Goal: Task Accomplishment & Management: Use online tool/utility

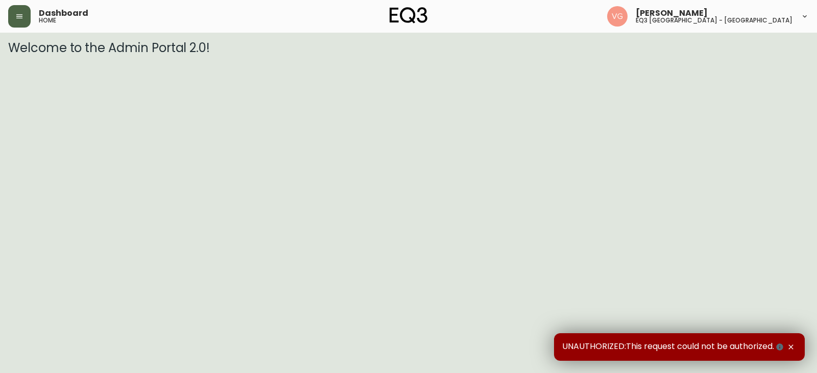
click at [16, 17] on icon "button" at bounding box center [19, 16] width 8 height 8
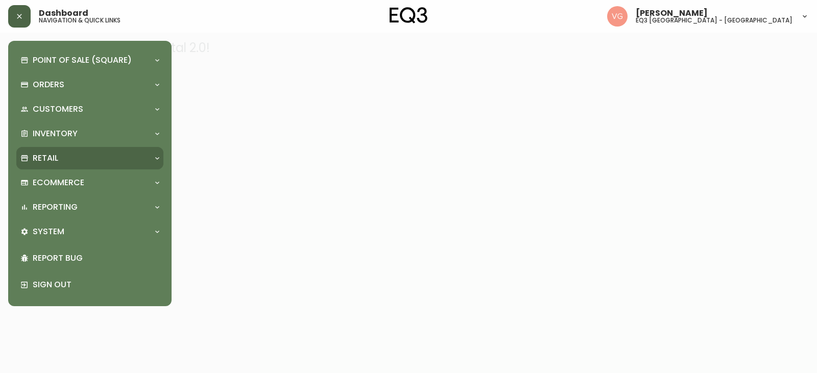
click at [52, 156] on p "Retail" at bounding box center [46, 158] width 26 height 11
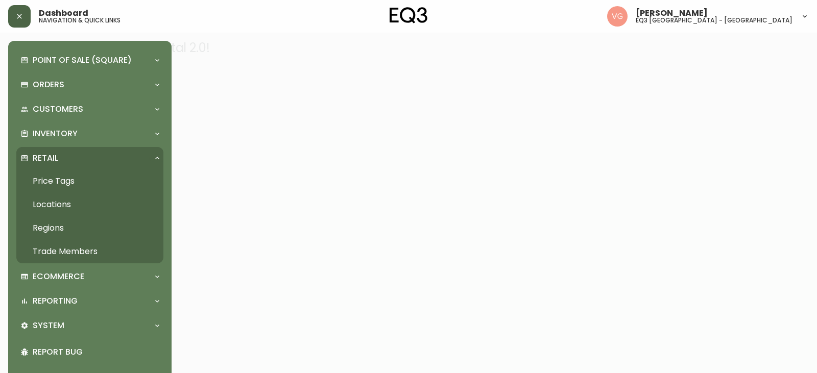
click at [64, 251] on link "Trade Members" at bounding box center [89, 251] width 147 height 23
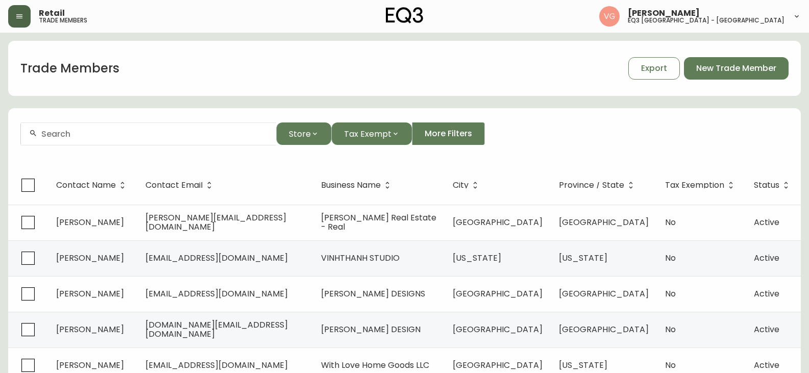
drag, startPoint x: 18, startPoint y: 15, endPoint x: 18, endPoint y: 32, distance: 17.4
click at [18, 15] on icon "button" at bounding box center [19, 16] width 8 height 8
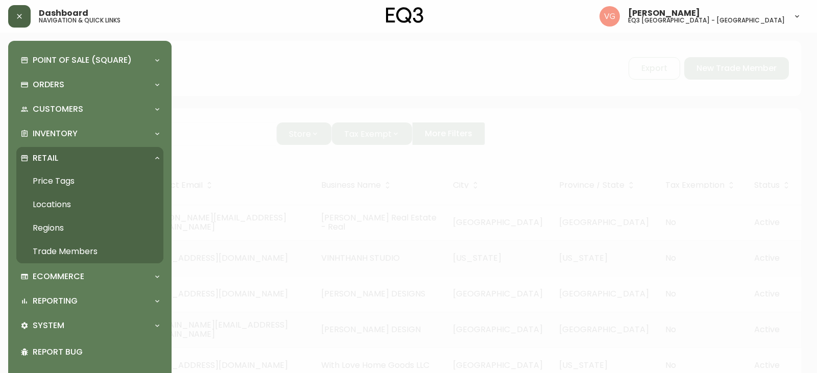
click at [64, 179] on link "Price Tags" at bounding box center [89, 180] width 147 height 23
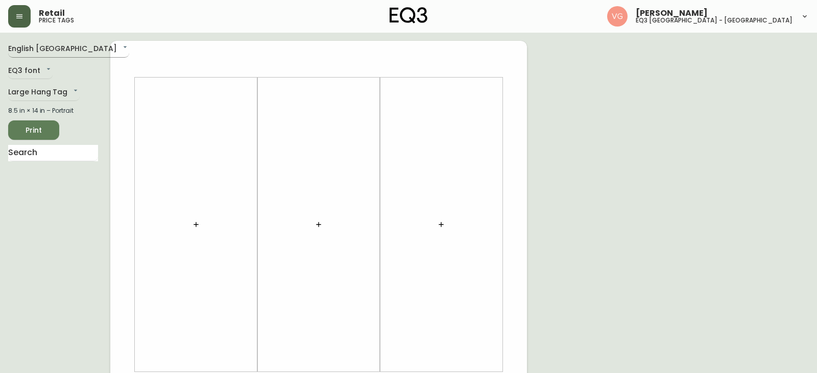
click at [63, 48] on body "Retail price tags [PERSON_NAME] eq3 [GEOGRAPHIC_DATA] - [GEOGRAPHIC_DATA] Engli…" at bounding box center [408, 363] width 817 height 727
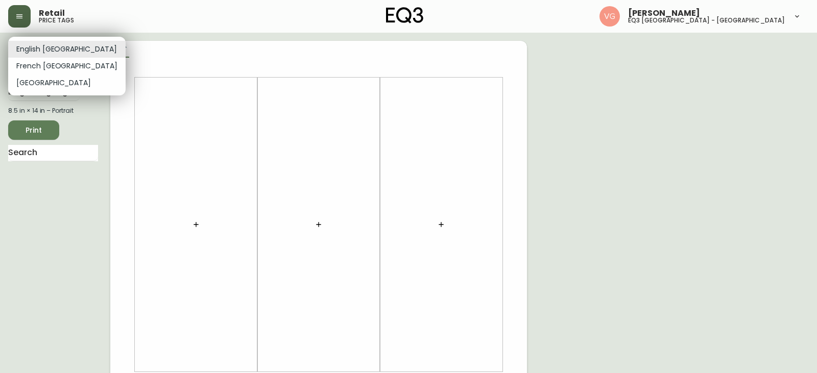
click at [48, 64] on li "French [GEOGRAPHIC_DATA]" at bounding box center [66, 66] width 117 height 17
type input "fr_CA"
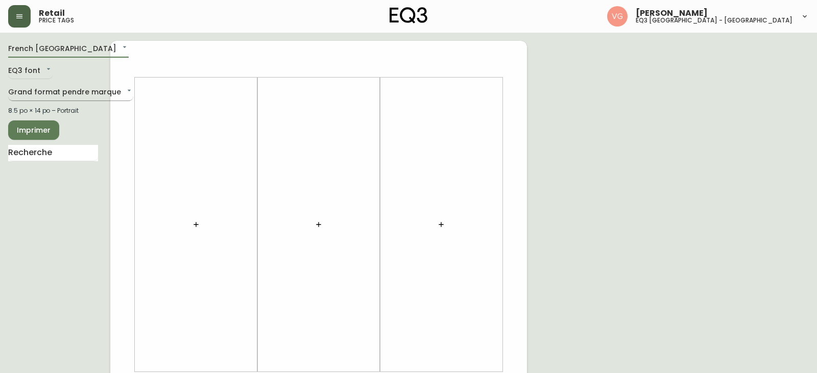
click at [47, 91] on body "Retail price tags [PERSON_NAME] eq3 [GEOGRAPHIC_DATA] - [GEOGRAPHIC_DATA][PERSO…" at bounding box center [408, 363] width 817 height 727
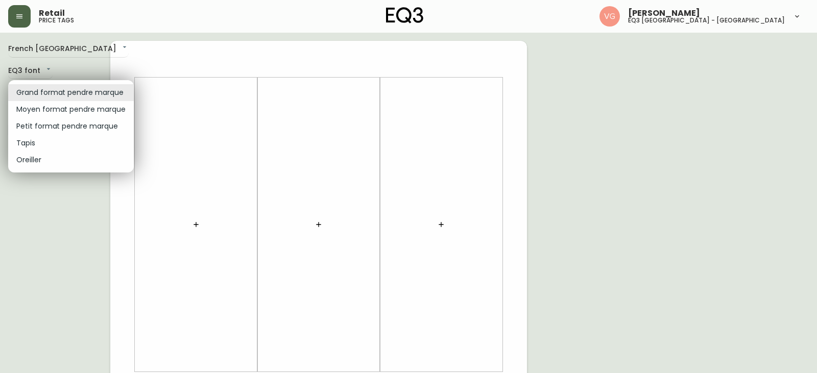
click at [44, 123] on li "Petit format pendre marque" at bounding box center [71, 126] width 126 height 17
type input "small"
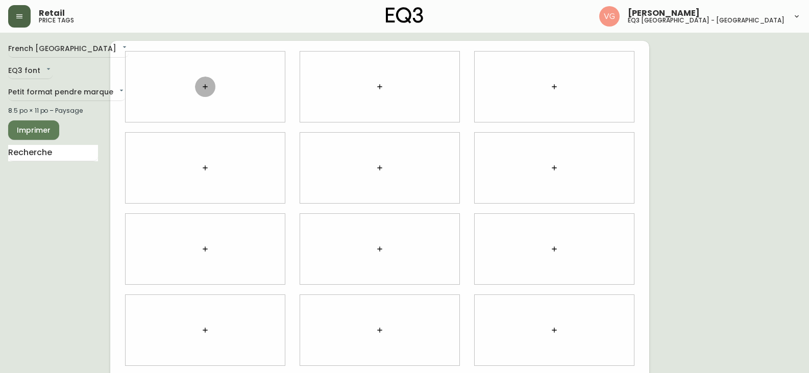
click at [209, 87] on icon "button" at bounding box center [205, 87] width 8 height 8
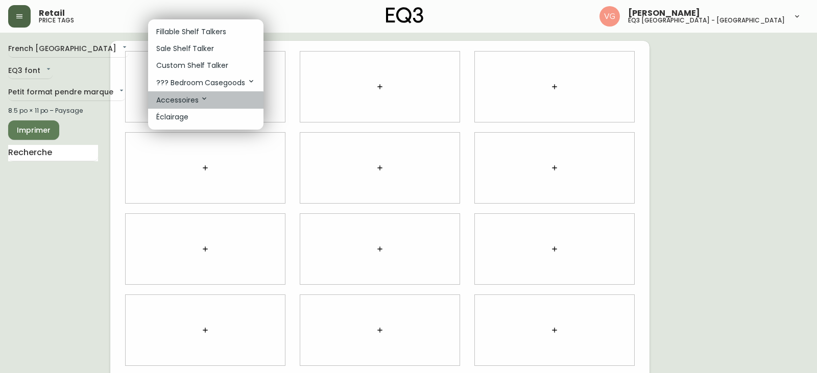
click at [185, 102] on p "Accessoires" at bounding box center [182, 99] width 52 height 11
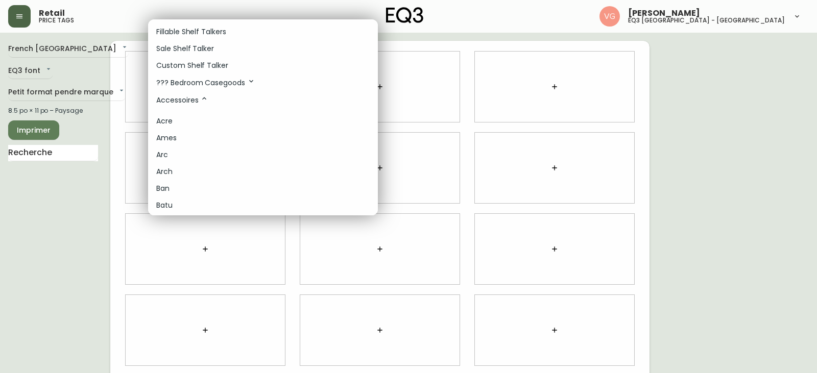
click at [41, 155] on div at bounding box center [408, 186] width 817 height 373
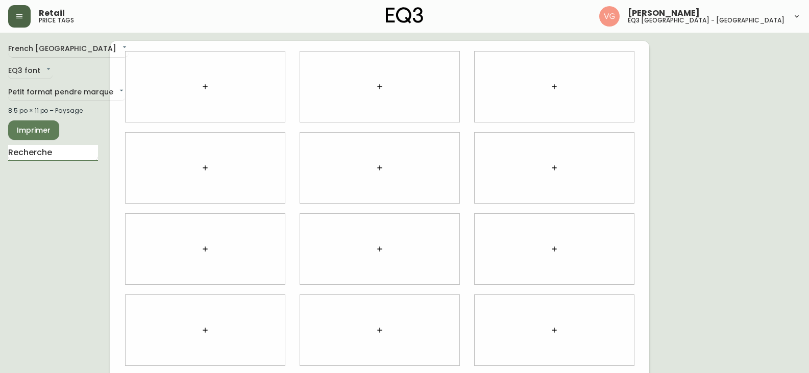
click at [43, 151] on input "text" at bounding box center [53, 153] width 90 height 16
type input "addie"
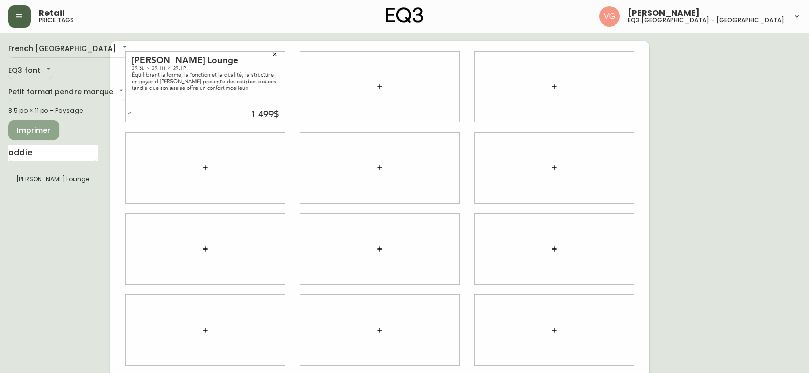
click at [28, 127] on span "Imprimer" at bounding box center [33, 130] width 35 height 13
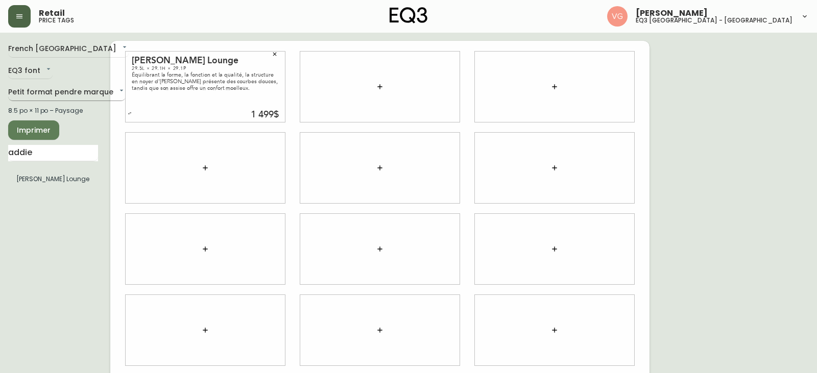
click at [64, 91] on body "Retail price tags [PERSON_NAME] eq3 [GEOGRAPHIC_DATA] - [GEOGRAPHIC_DATA][PERSO…" at bounding box center [408, 228] width 817 height 457
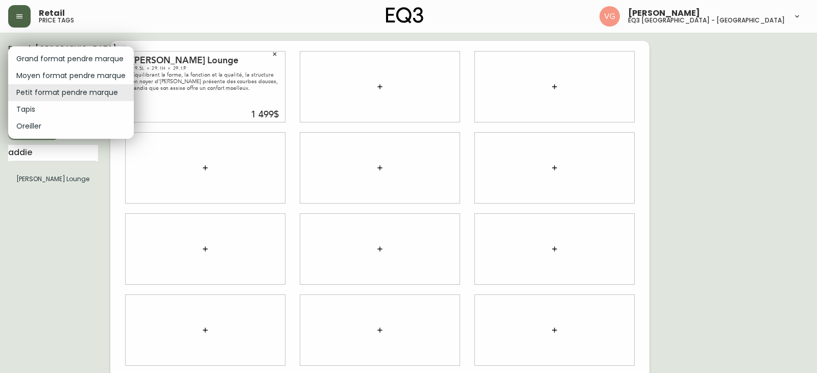
click at [36, 110] on li "Tapis" at bounding box center [71, 109] width 126 height 17
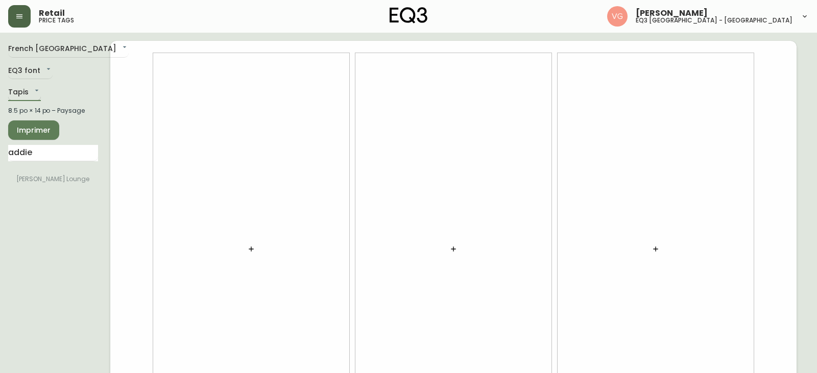
click at [28, 90] on body "Retail price tags [PERSON_NAME] eq3 [GEOGRAPHIC_DATA] - [GEOGRAPHIC_DATA][PERSO…" at bounding box center [408, 228] width 817 height 457
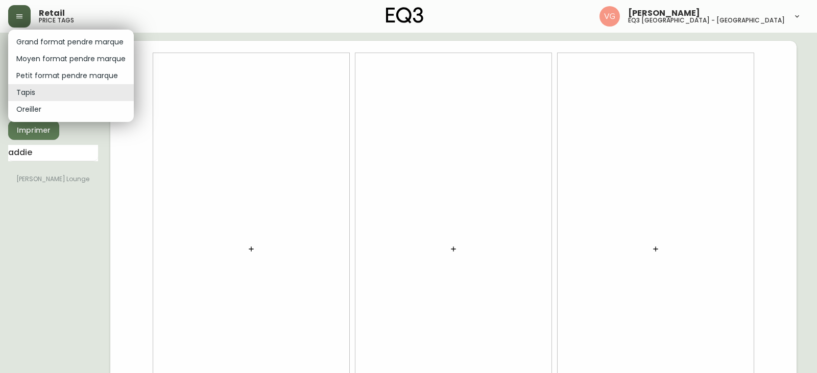
click at [42, 59] on li "Moyen format pendre marque" at bounding box center [71, 59] width 126 height 17
type input "medium"
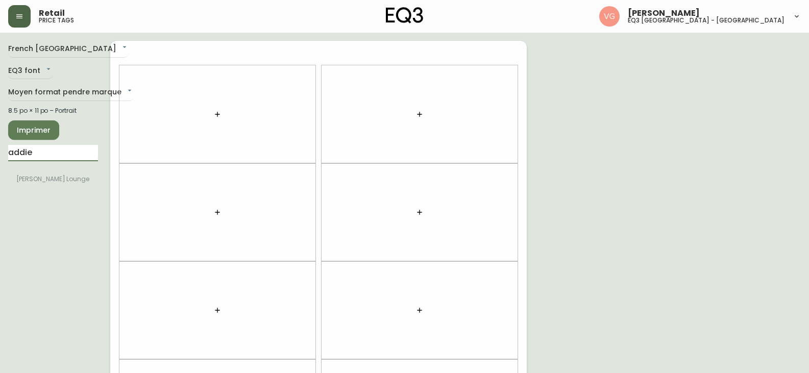
drag, startPoint x: 39, startPoint y: 153, endPoint x: 0, endPoint y: 160, distance: 39.5
click at [0, 160] on main "French Canada fr_CA EQ3 font EQ3 Moyen format pendre marque medium 8.5 po × 11 …" at bounding box center [404, 306] width 809 height 547
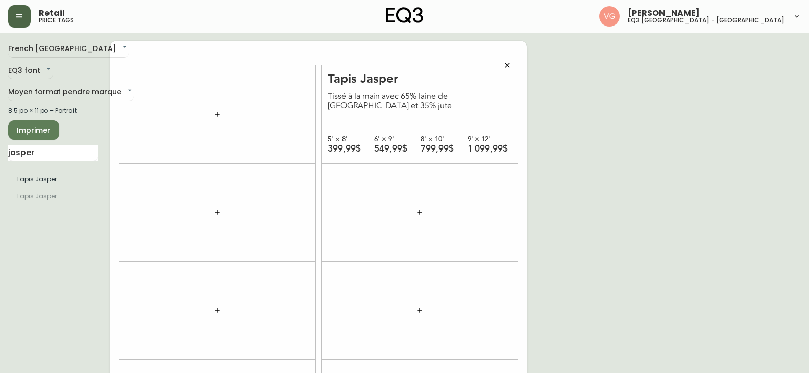
click at [26, 128] on span "Imprimer" at bounding box center [33, 130] width 35 height 13
drag, startPoint x: 36, startPoint y: 155, endPoint x: 0, endPoint y: 132, distance: 43.2
click at [0, 131] on main "French Canada fr_CA EQ3 font EQ3 Moyen format pendre marque medium 8.5 po × 11 …" at bounding box center [404, 306] width 809 height 547
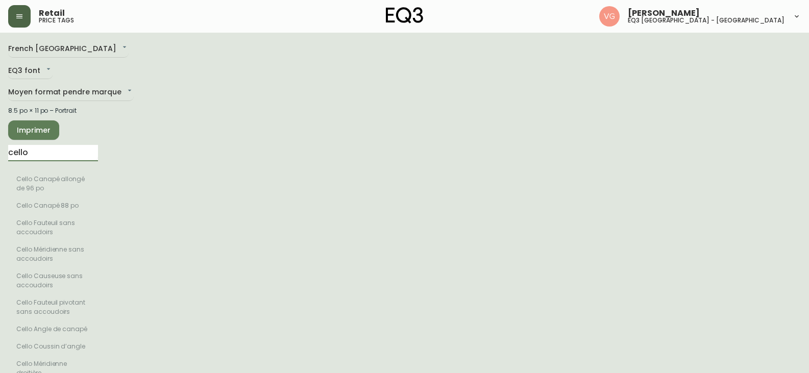
type input "cello"
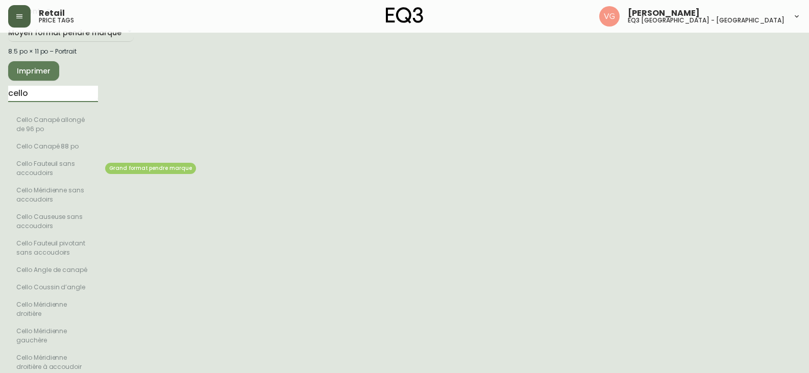
scroll to position [153, 0]
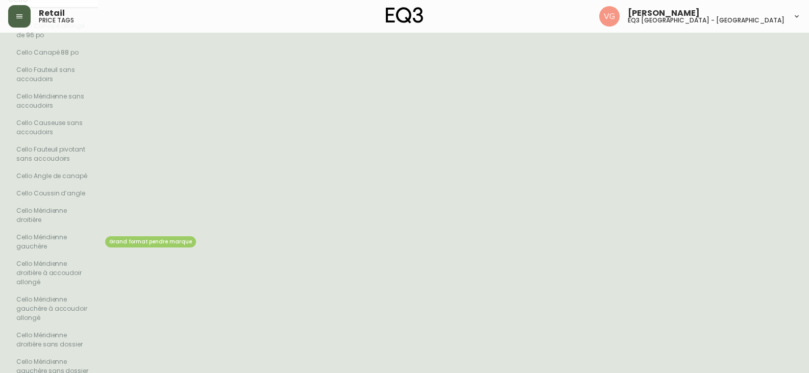
click at [43, 241] on li "Cello Méridienne gauchère" at bounding box center [53, 242] width 90 height 27
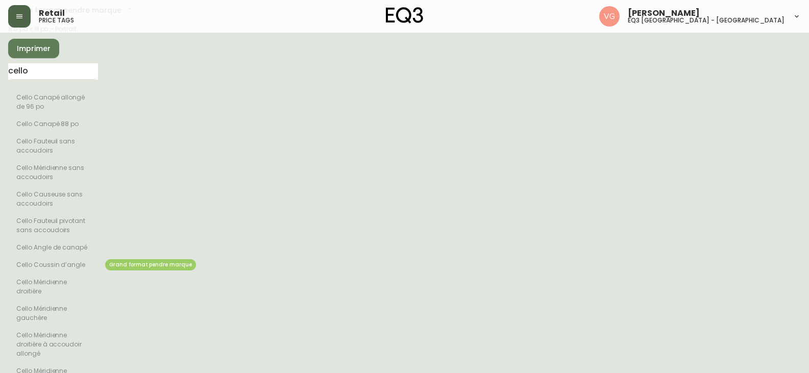
scroll to position [0, 0]
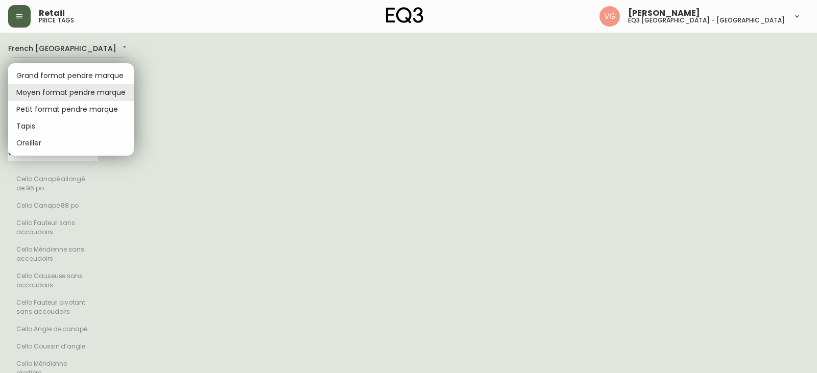
drag, startPoint x: 67, startPoint y: 74, endPoint x: 80, endPoint y: 107, distance: 36.0
click at [68, 74] on li "Grand format pendre marque" at bounding box center [71, 75] width 126 height 17
type input "large"
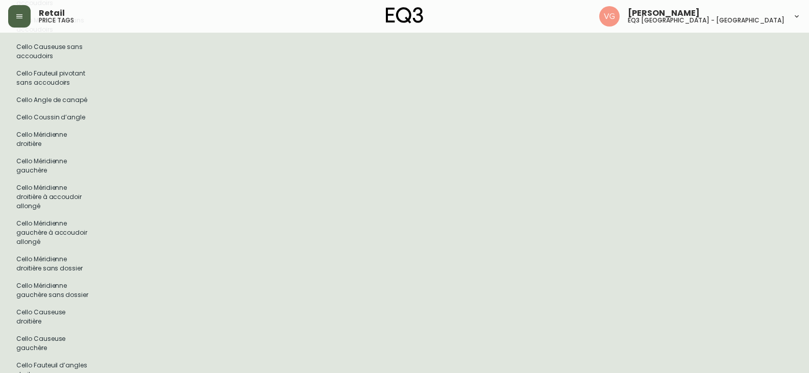
scroll to position [255, 0]
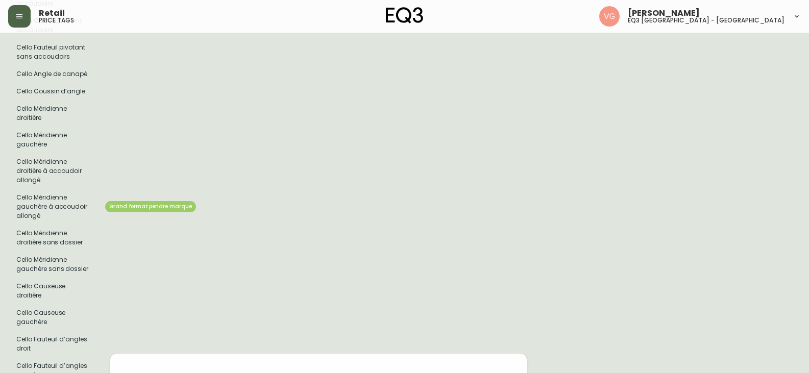
click at [48, 213] on li "Cello Méridienne gauchère à accoudoir allongé" at bounding box center [53, 207] width 90 height 36
click at [47, 209] on li "Cello Méridienne gauchère à accoudoir allongé" at bounding box center [53, 207] width 90 height 36
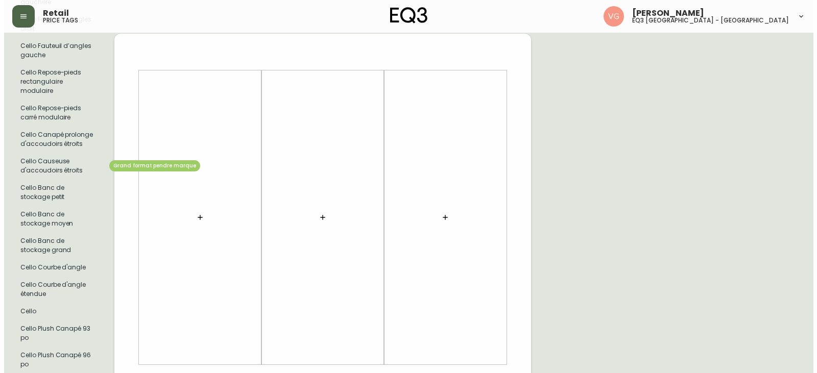
scroll to position [571, 0]
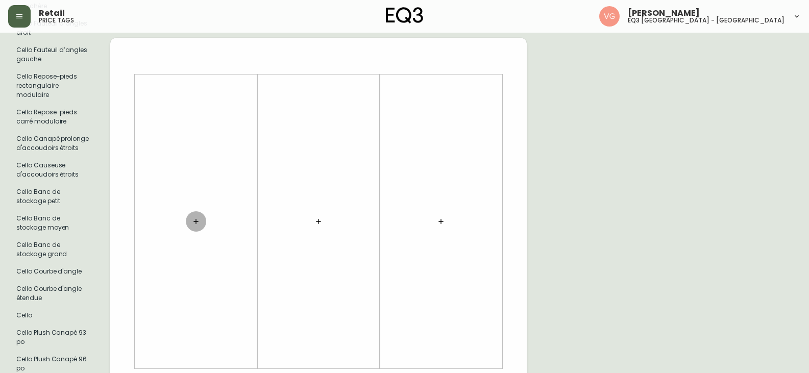
click at [198, 218] on icon "button" at bounding box center [196, 221] width 8 height 8
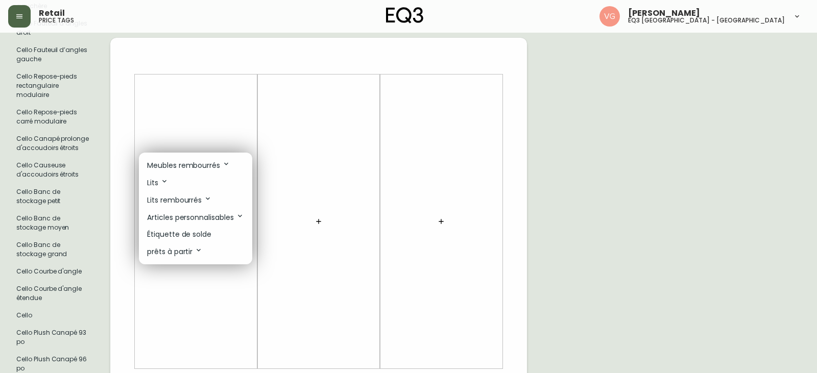
click at [200, 250] on icon at bounding box center [199, 250] width 4 height 3
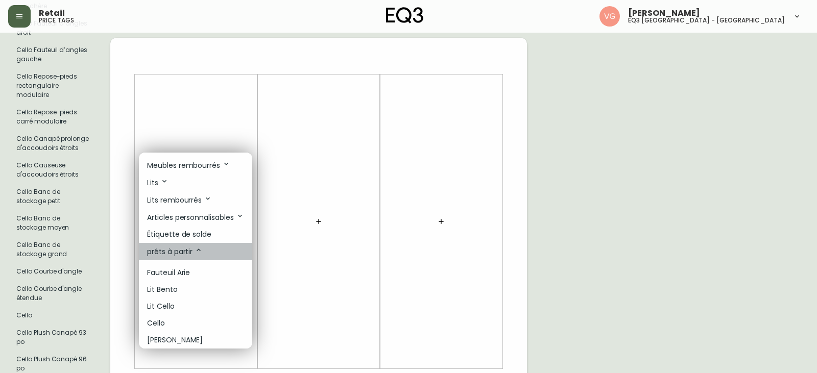
click at [201, 249] on icon at bounding box center [198, 250] width 8 height 8
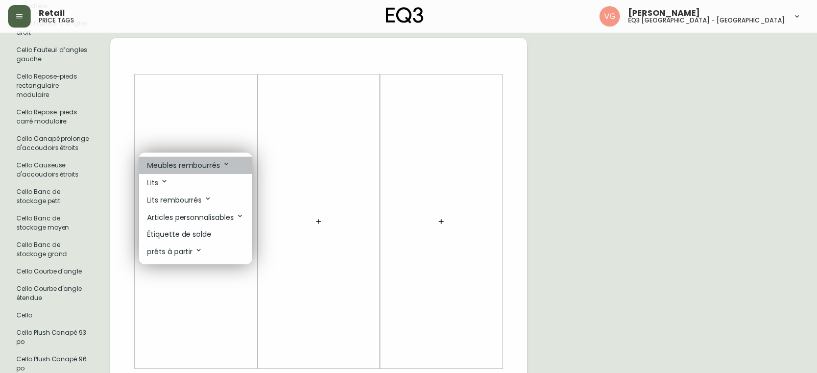
click at [223, 161] on icon at bounding box center [226, 164] width 8 height 8
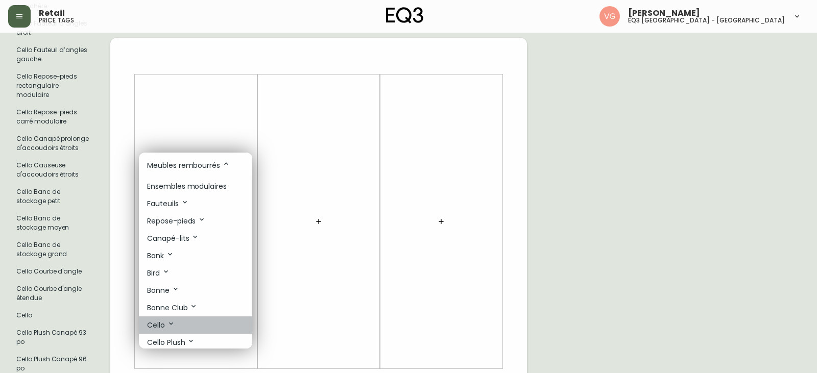
click at [151, 326] on p "Cello" at bounding box center [161, 325] width 28 height 11
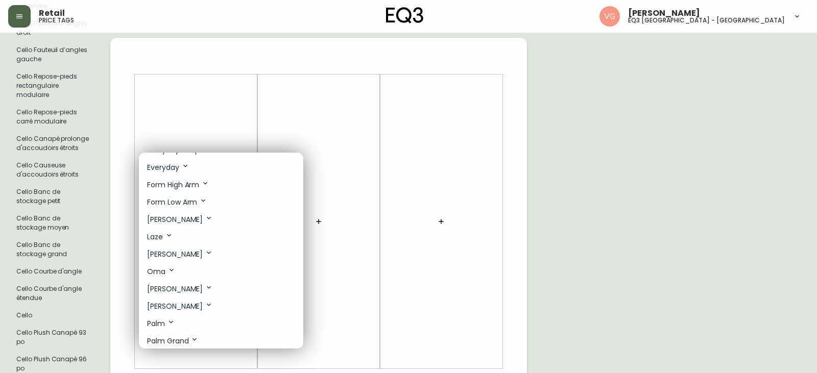
scroll to position [713, 0]
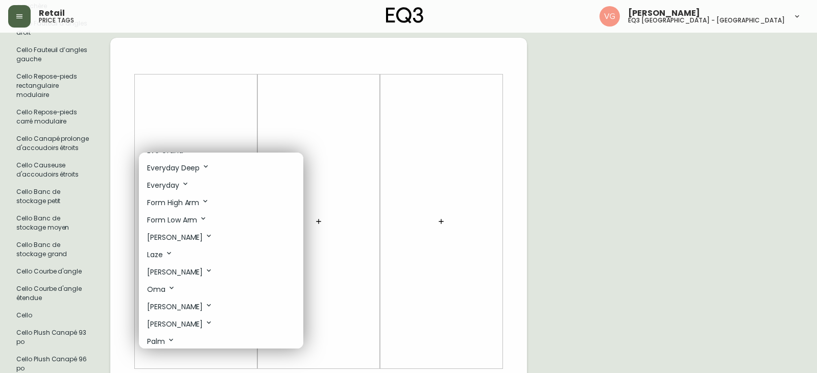
click at [184, 184] on icon at bounding box center [185, 184] width 8 height 8
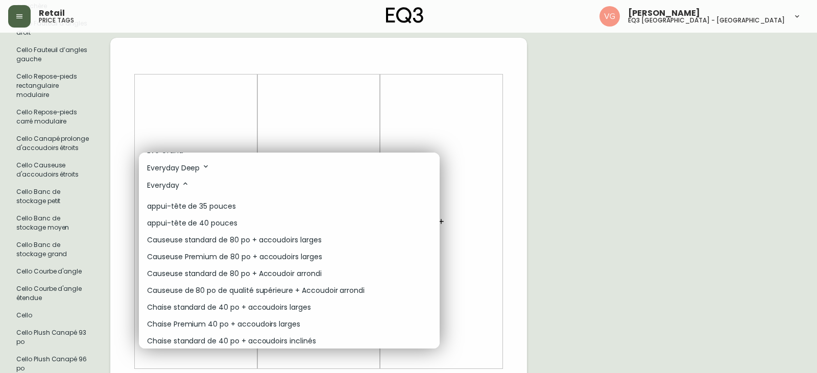
click at [289, 110] on div at bounding box center [408, 186] width 817 height 373
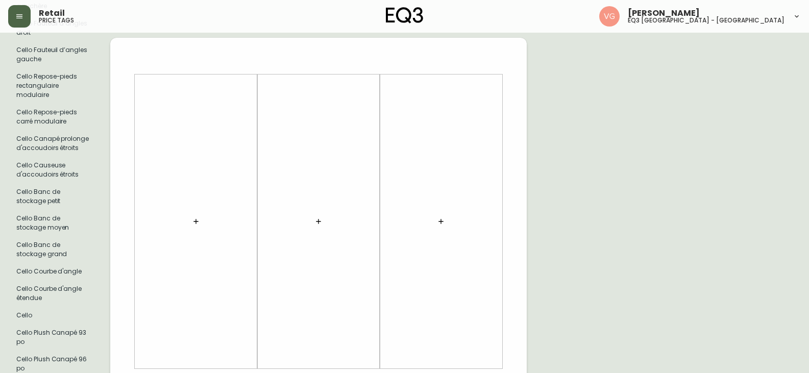
click at [191, 220] on button "button" at bounding box center [196, 221] width 20 height 20
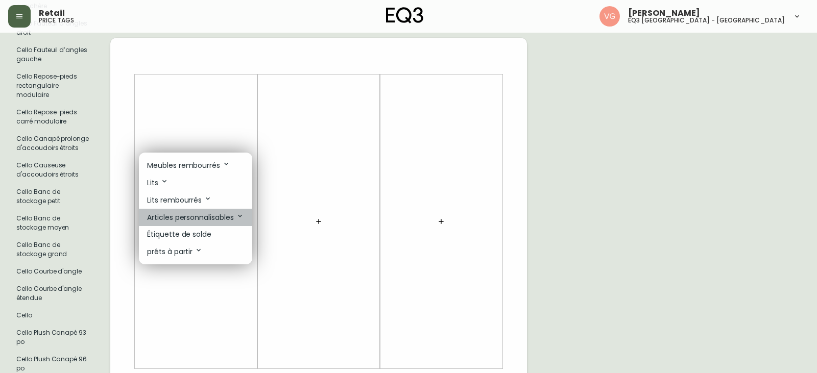
click at [191, 221] on p "Articles personnalisables" at bounding box center [195, 217] width 97 height 11
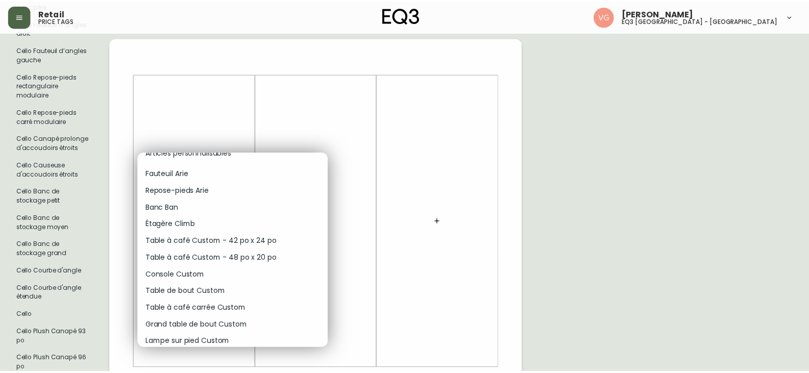
scroll to position [0, 0]
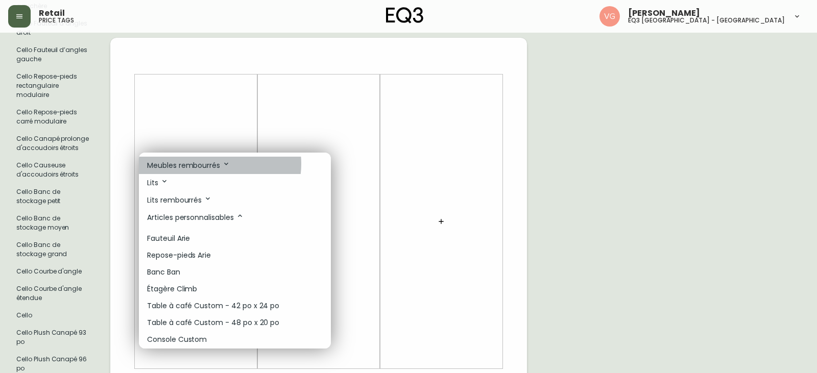
click at [213, 164] on p "Meubles rembourrés" at bounding box center [188, 165] width 83 height 11
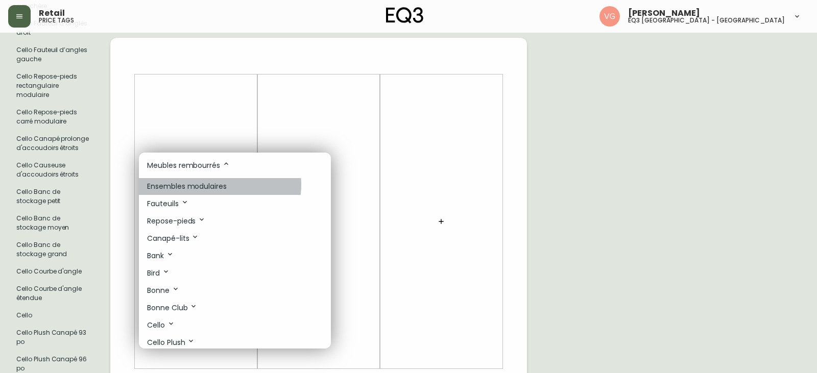
click at [216, 185] on p "Ensembles modulaires" at bounding box center [187, 186] width 80 height 11
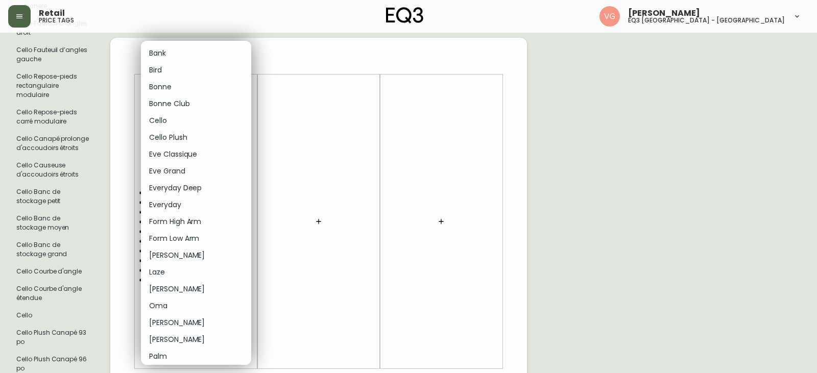
click at [248, 83] on body "Retail price tags [PERSON_NAME] eq3 [GEOGRAPHIC_DATA] - st [PERSON_NAME][GEOGRA…" at bounding box center [408, 360] width 817 height 1863
drag, startPoint x: 187, startPoint y: 121, endPoint x: 196, endPoint y: 121, distance: 8.7
click at [188, 121] on li "Cello" at bounding box center [196, 120] width 110 height 17
type input "4"
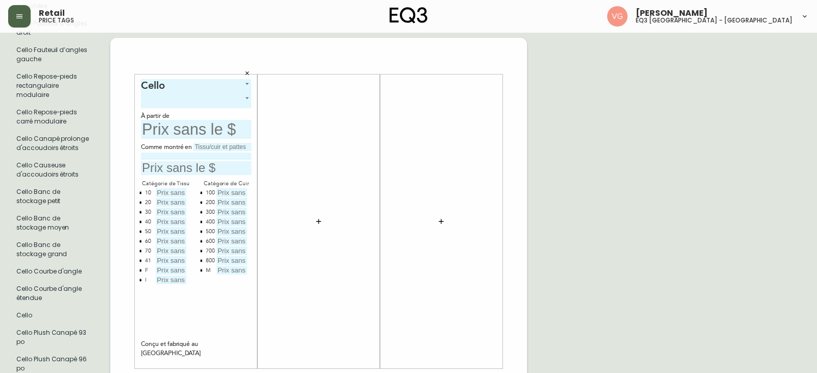
click at [248, 99] on body "Retail price tags [PERSON_NAME] eq3 [GEOGRAPHIC_DATA] - st [PERSON_NAME][GEOGRA…" at bounding box center [408, 360] width 817 height 1863
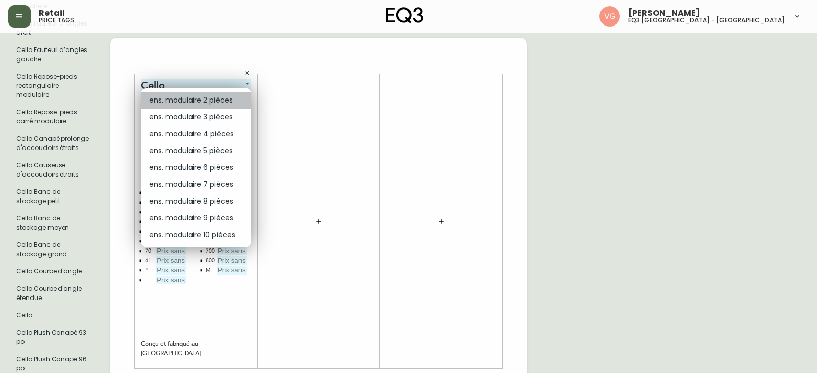
drag, startPoint x: 180, startPoint y: 98, endPoint x: 196, endPoint y: 106, distance: 18.0
click at [181, 98] on li "ens. modulaire 2 pièces" at bounding box center [196, 100] width 110 height 17
type input "0"
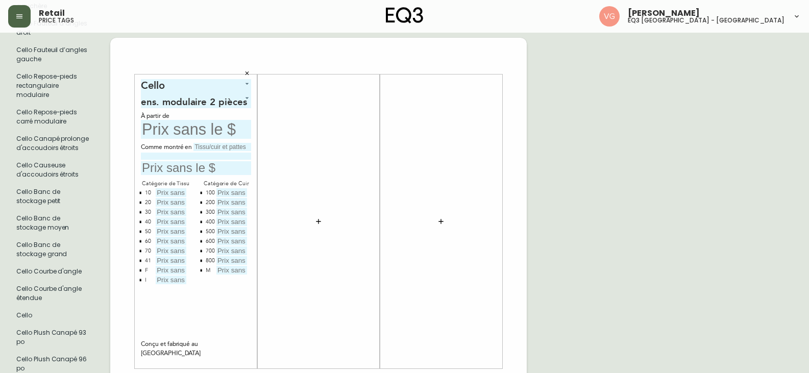
click at [160, 191] on input "text" at bounding box center [171, 192] width 31 height 9
click at [143, 127] on input "text" at bounding box center [196, 129] width 110 height 19
type input "4799$"
click at [161, 192] on input "text" at bounding box center [171, 192] width 31 height 9
type input "4799$"
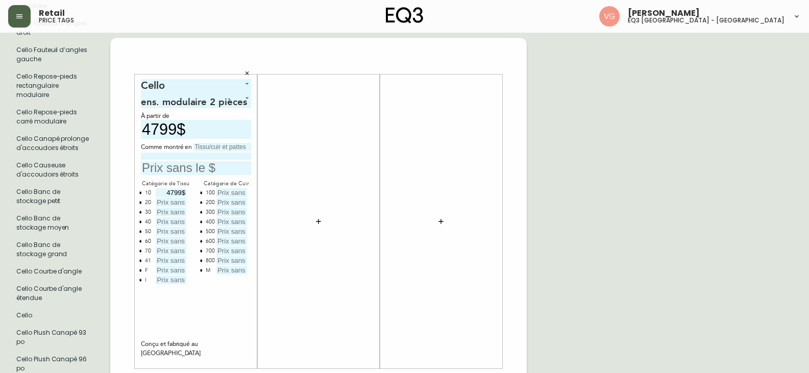
click at [158, 202] on input "text" at bounding box center [171, 202] width 31 height 9
type input "5199$"
click at [170, 212] on input "text" at bounding box center [171, 212] width 31 height 9
type input "5599$"
click at [167, 223] on input "text" at bounding box center [171, 221] width 31 height 9
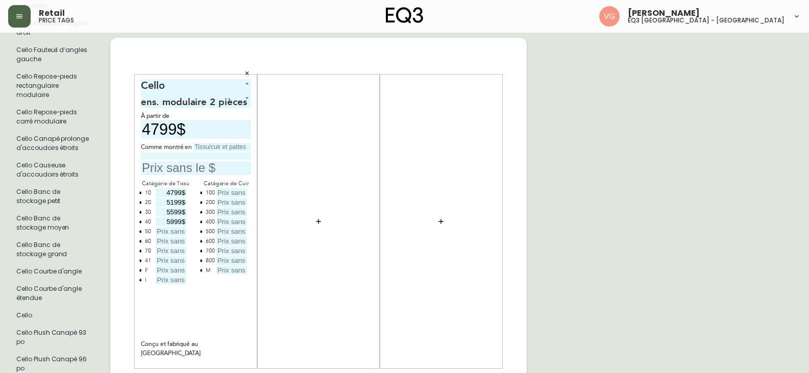
type input "5999$"
click at [178, 231] on input "text" at bounding box center [171, 231] width 31 height 9
type input "6399$"
click at [174, 167] on input "text" at bounding box center [196, 168] width 110 height 14
type input "6399$"
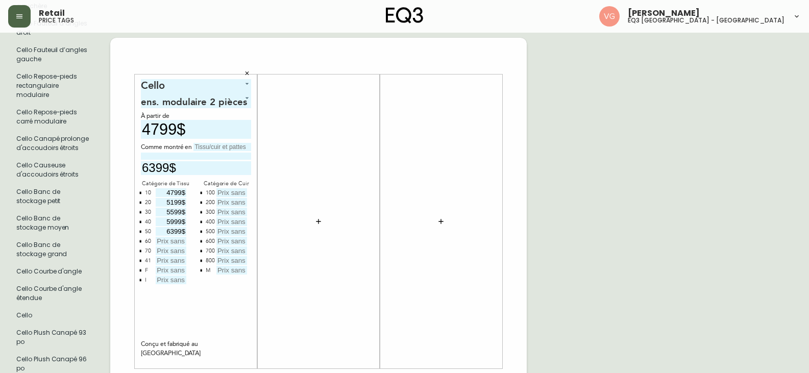
click at [170, 241] on input "text" at bounding box center [171, 241] width 31 height 9
type input "6799$"
click at [172, 251] on input "text" at bounding box center [171, 251] width 31 height 9
type input "7199$"
click at [180, 262] on input "text" at bounding box center [171, 260] width 31 height 9
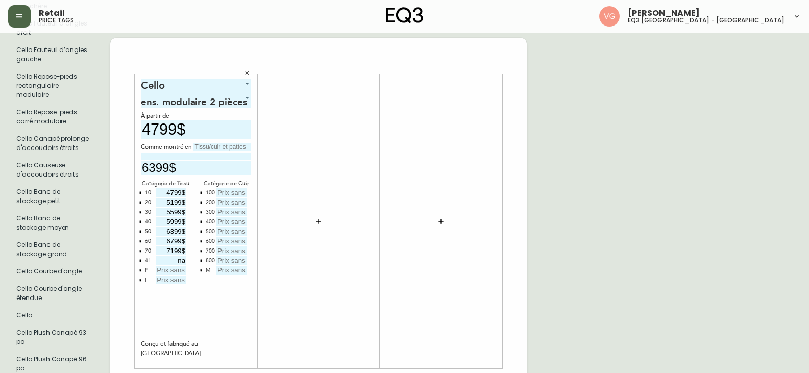
type input "na"
drag, startPoint x: 156, startPoint y: 276, endPoint x: 170, endPoint y: 270, distance: 16.0
click at [156, 275] on div "Catégorie de Tissu 10 4799$ 20 5199$ 30 5599$ 40 5999$ 50 6399$ 60 6799$ 70 719…" at bounding box center [166, 232] width 50 height 106
drag, startPoint x: 165, startPoint y: 271, endPoint x: 170, endPoint y: 262, distance: 10.3
click at [166, 270] on input "text" at bounding box center [171, 270] width 31 height 9
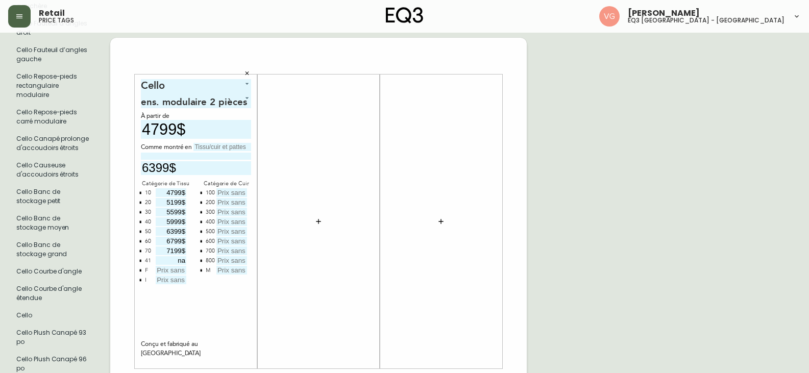
click at [168, 279] on input "text" at bounding box center [171, 280] width 31 height 9
type input "13599$"
click at [179, 269] on input "text" at bounding box center [171, 270] width 31 height 9
type input "na"
click at [224, 195] on input "text" at bounding box center [231, 192] width 31 height 9
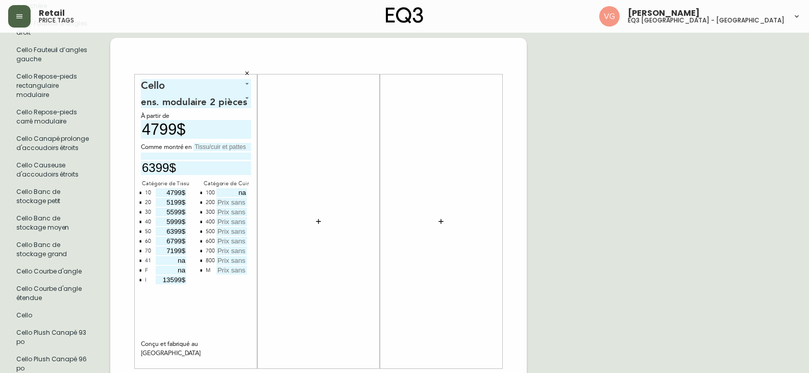
type input "na"
click at [230, 203] on input "text" at bounding box center [231, 202] width 31 height 9
type input "7849$"
click at [224, 211] on input "text" at bounding box center [231, 212] width 31 height 9
type input "8249$"
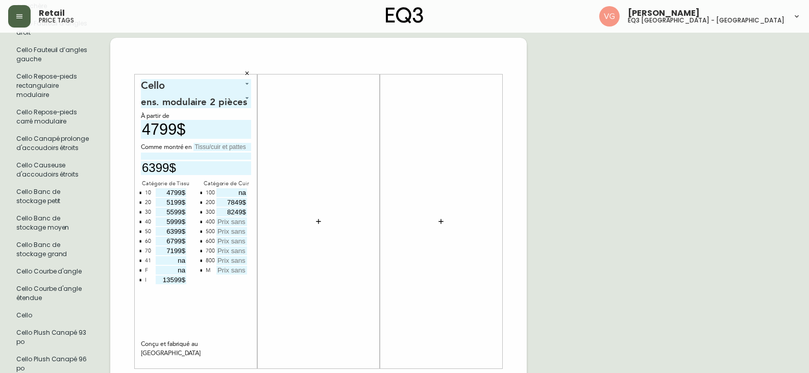
click at [242, 221] on input "text" at bounding box center [231, 221] width 31 height 9
click at [240, 229] on input "text" at bounding box center [231, 231] width 31 height 9
type input "9049$"
click at [236, 218] on input "text" at bounding box center [231, 221] width 31 height 9
type input "8649$"
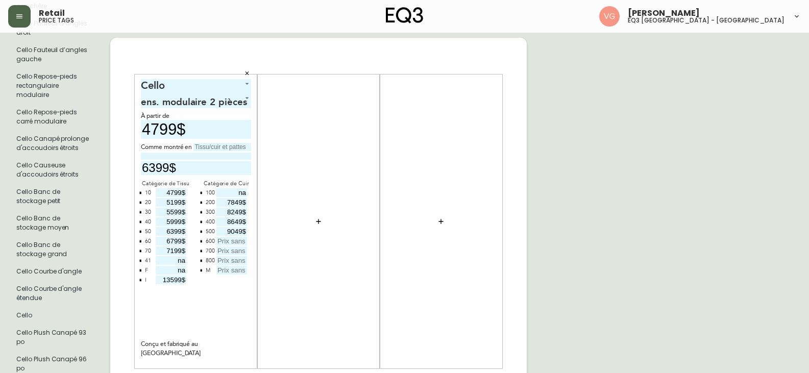
click at [232, 242] on input "text" at bounding box center [231, 241] width 31 height 9
type input "9449$"
click at [232, 248] on input "text" at bounding box center [231, 251] width 31 height 9
type input "8949$"
click at [222, 262] on input "text" at bounding box center [231, 260] width 31 height 9
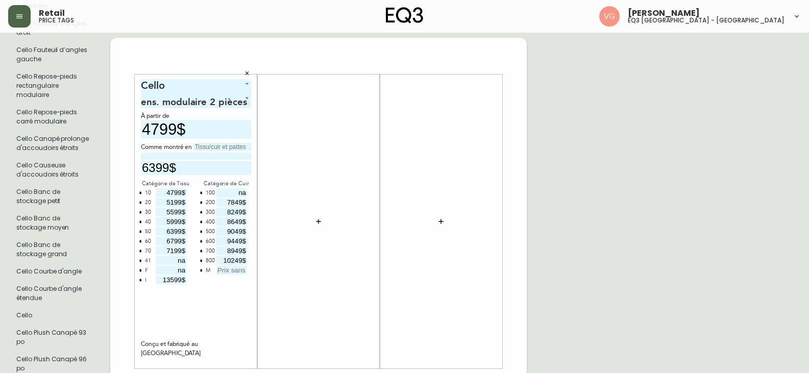
type input "10249$"
click at [238, 274] on input "text" at bounding box center [231, 270] width 31 height 9
click at [212, 270] on div "na" at bounding box center [228, 271] width 37 height 10
click at [212, 270] on div "M na" at bounding box center [227, 271] width 50 height 10
click at [212, 270] on div "na" at bounding box center [228, 271] width 37 height 10
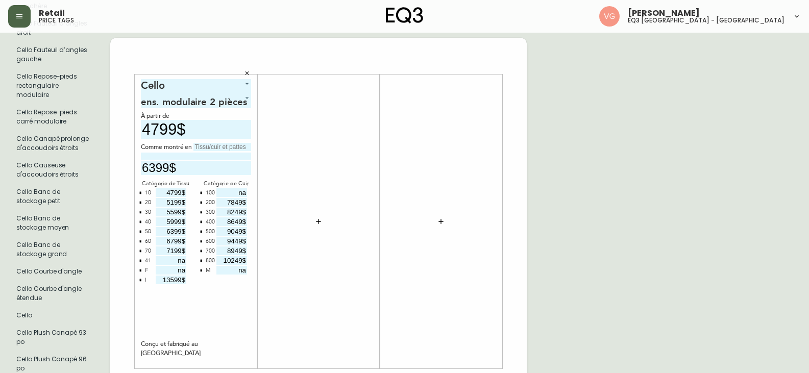
click at [246, 272] on input "na" at bounding box center [231, 270] width 31 height 9
type input "n"
click at [211, 269] on div "M" at bounding box center [227, 271] width 50 height 10
click at [209, 270] on div "M" at bounding box center [208, 271] width 5 height 10
click at [234, 270] on input "text" at bounding box center [231, 270] width 31 height 9
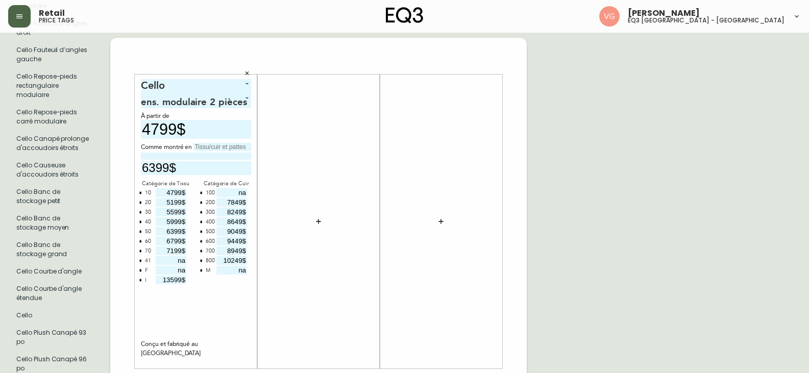
type input "na"
click at [232, 191] on input "na" at bounding box center [231, 192] width 31 height 9
type input "a"
click at [238, 198] on div "7449$" at bounding box center [231, 193] width 32 height 10
type input "7449$"
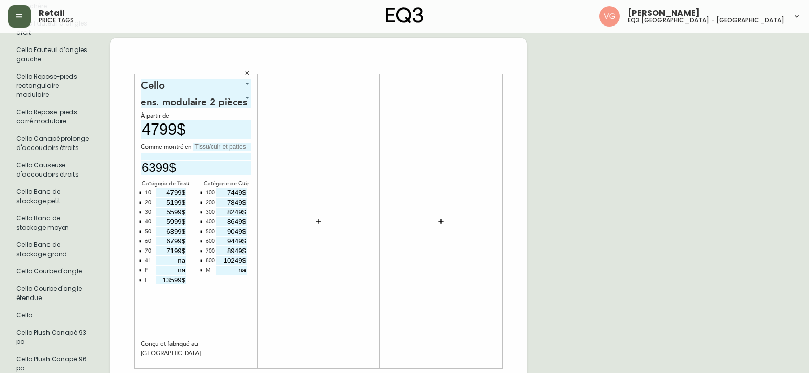
click at [240, 218] on input "8649$" at bounding box center [231, 221] width 31 height 9
click at [213, 149] on input "text" at bounding box center [222, 147] width 58 height 8
click at [341, 121] on div at bounding box center [318, 221] width 110 height 284
click at [211, 145] on input "text" at bounding box center [222, 147] width 58 height 8
type input "c"
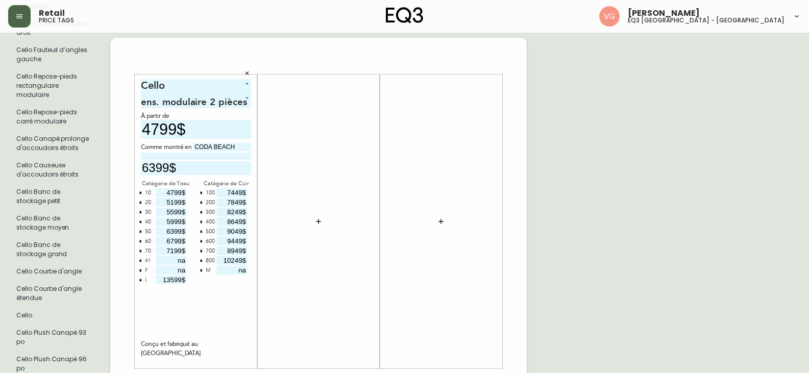
type input "CODA BEACH"
click at [184, 155] on input at bounding box center [196, 156] width 110 height 7
click at [317, 221] on icon "button" at bounding box center [318, 221] width 8 height 8
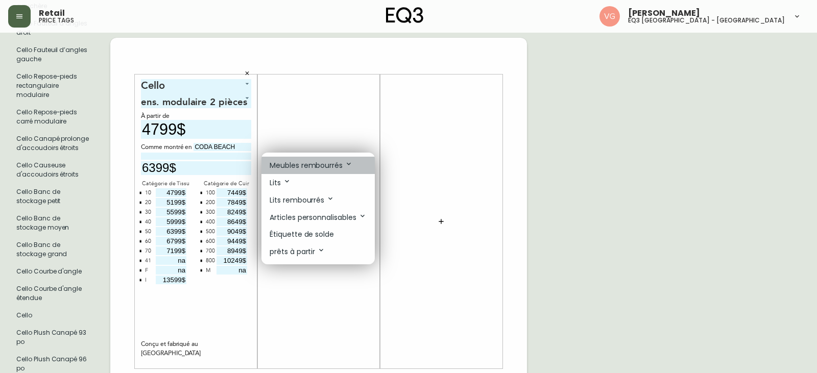
click at [315, 162] on p "Meubles rembourrés" at bounding box center [311, 165] width 83 height 11
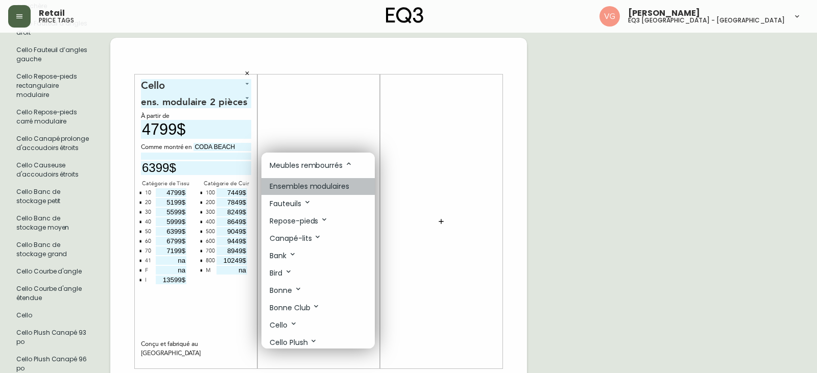
click at [319, 186] on p "Ensembles modulaires" at bounding box center [310, 186] width 80 height 11
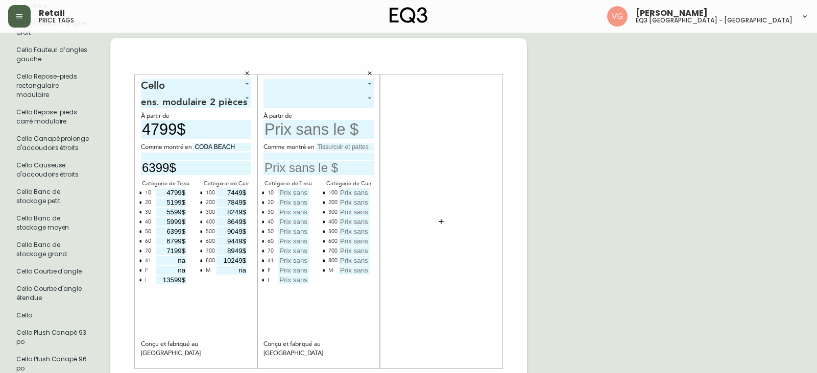
click at [297, 90] on body "Retail price tags [PERSON_NAME] eq3 [GEOGRAPHIC_DATA] - st [PERSON_NAME][GEOGRA…" at bounding box center [408, 360] width 817 height 1863
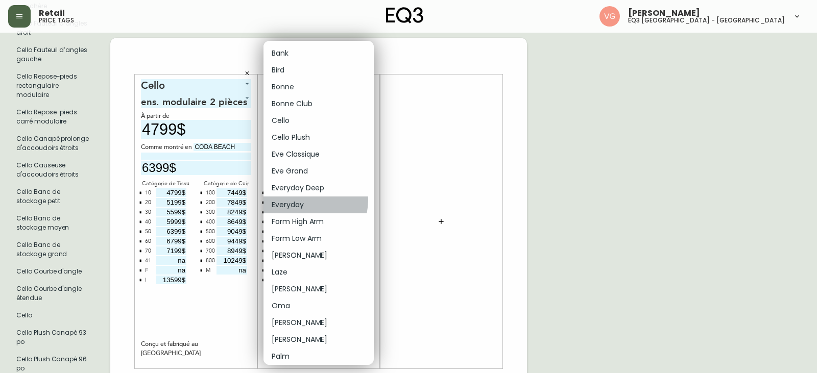
click at [305, 200] on li "Everyday" at bounding box center [318, 205] width 110 height 17
type input "9"
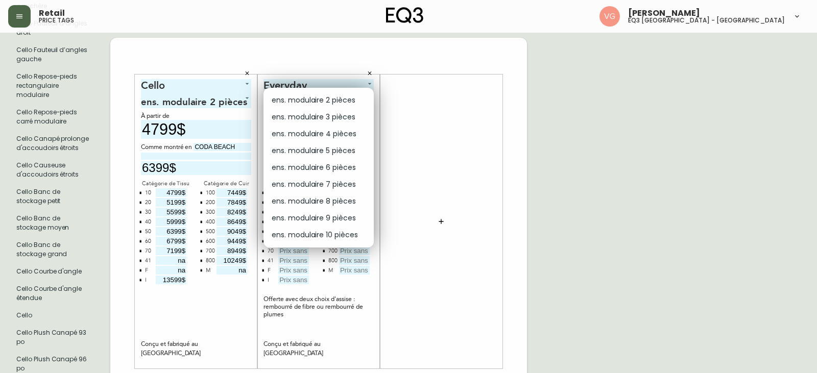
click at [371, 95] on body "Retail price tags [PERSON_NAME] eq3 [GEOGRAPHIC_DATA] - st [PERSON_NAME][GEOGRA…" at bounding box center [408, 360] width 817 height 1863
click at [403, 64] on div at bounding box center [408, 186] width 817 height 373
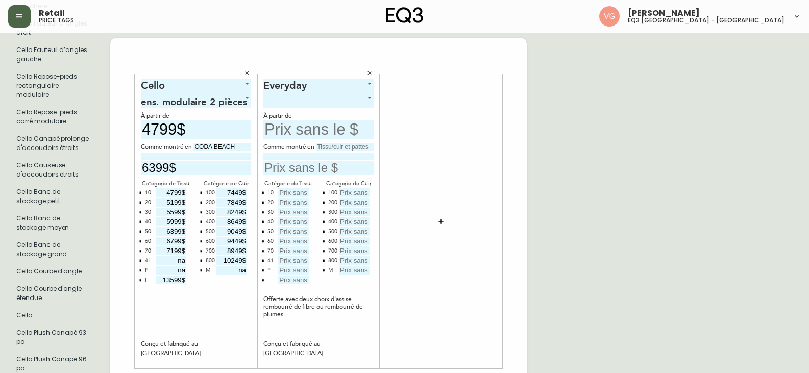
click at [304, 170] on input "text" at bounding box center [318, 168] width 110 height 14
type input "8597$"
click at [291, 253] on input "text" at bounding box center [293, 251] width 31 height 9
click at [300, 239] on input "text" at bounding box center [293, 241] width 31 height 9
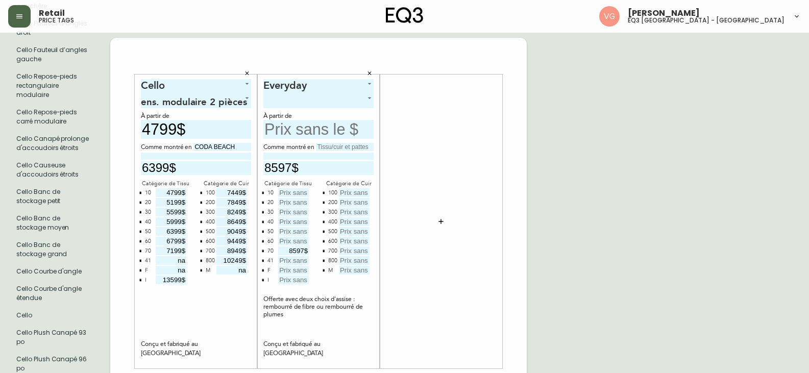
click at [302, 250] on input "8597$" at bounding box center [293, 251] width 31 height 9
click at [303, 249] on input "8597$" at bounding box center [293, 251] width 31 height 9
type input "8$"
click at [296, 239] on input "text" at bounding box center [293, 241] width 31 height 9
type input "10572$"
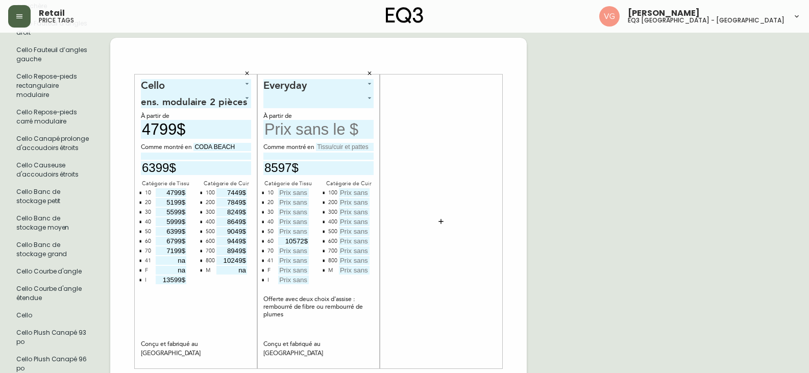
click at [290, 231] on input "text" at bounding box center [293, 231] width 31 height 9
click at [291, 166] on input "8597$" at bounding box center [318, 168] width 110 height 14
type input "8$"
click at [284, 193] on input "text" at bounding box center [293, 192] width 31 height 9
click at [290, 230] on input "text" at bounding box center [293, 231] width 31 height 9
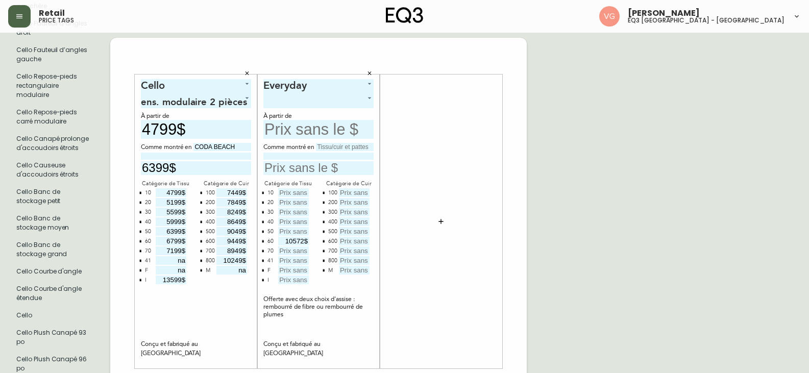
click at [300, 229] on input "text" at bounding box center [293, 231] width 31 height 9
click at [298, 253] on input "text" at bounding box center [293, 251] width 31 height 9
click at [305, 240] on input "10572$" at bounding box center [293, 241] width 31 height 9
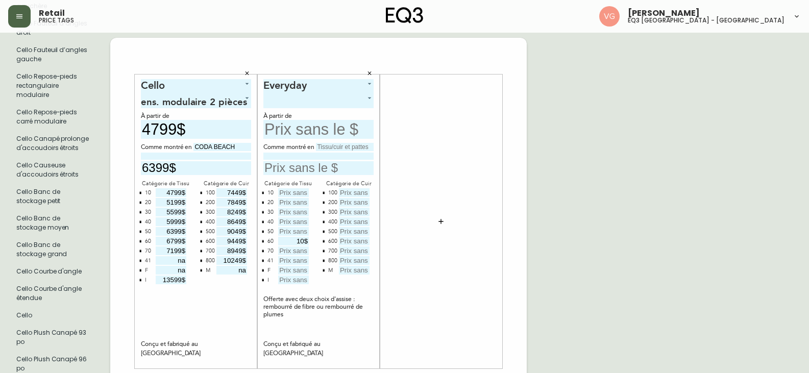
type input "1$"
click at [336, 148] on input "text" at bounding box center [345, 147] width 58 height 8
click at [323, 148] on input "bOUCBOUCLE CREAM" at bounding box center [345, 147] width 58 height 8
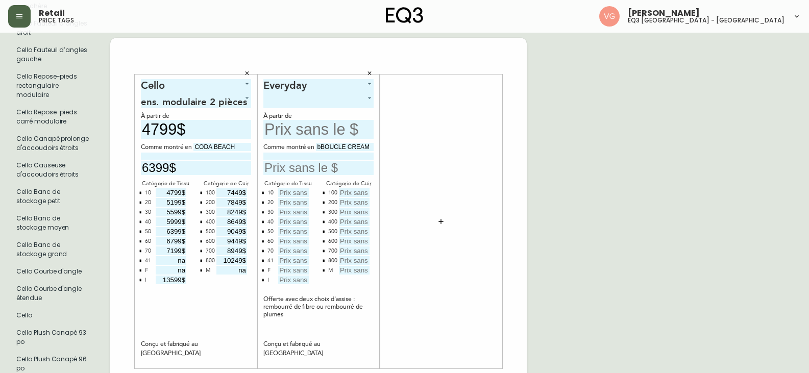
scroll to position [0, 0]
type input "BOUCLE CREAM"
click at [312, 132] on input "text" at bounding box center [318, 129] width 110 height 19
type input "8197$"
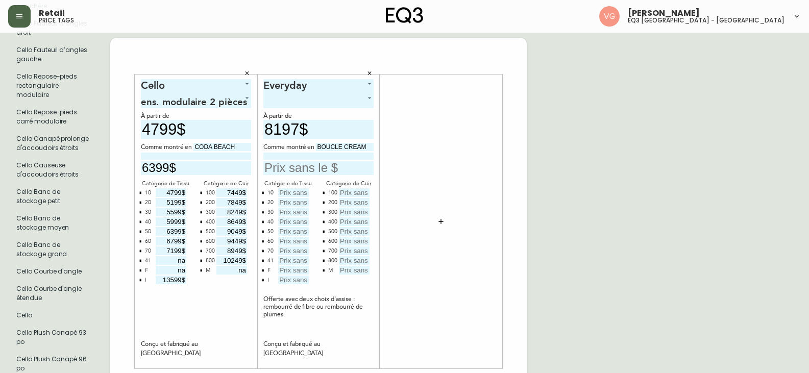
click at [296, 193] on input "text" at bounding box center [293, 192] width 31 height 9
type input "8197$"
click at [291, 211] on input "text" at bounding box center [293, 212] width 31 height 9
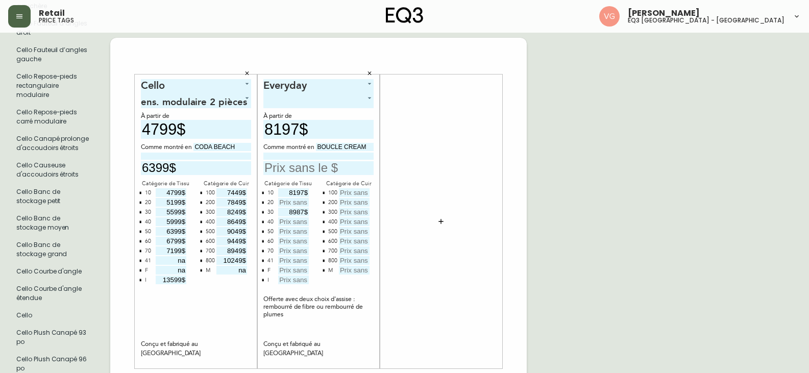
type input "8987$"
click at [299, 200] on input "text" at bounding box center [293, 202] width 31 height 9
click at [287, 230] on input "text" at bounding box center [293, 231] width 31 height 9
click at [289, 230] on input "text" at bounding box center [293, 231] width 31 height 9
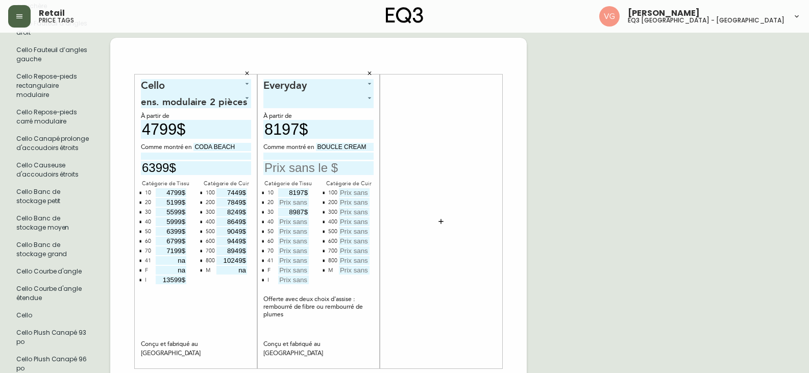
click at [282, 233] on input "text" at bounding box center [293, 231] width 31 height 9
type input "9777$"
click at [290, 224] on input "text" at bounding box center [293, 221] width 31 height 9
click at [431, 223] on button "button" at bounding box center [441, 221] width 20 height 20
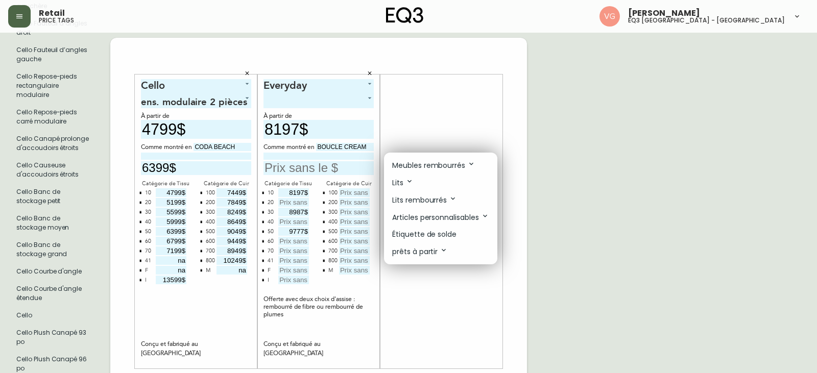
click at [303, 202] on div at bounding box center [408, 186] width 817 height 373
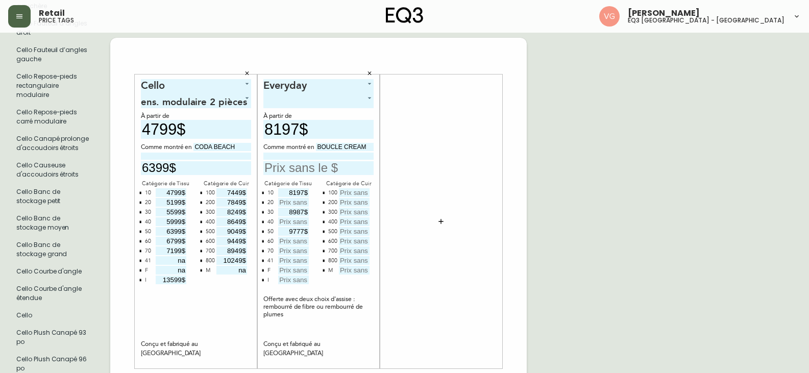
click at [298, 205] on input "text" at bounding box center [293, 202] width 31 height 9
type input "8597$"
click at [289, 222] on input "text" at bounding box center [293, 221] width 31 height 9
type input "9387$"
click at [303, 241] on input "text" at bounding box center [293, 241] width 31 height 9
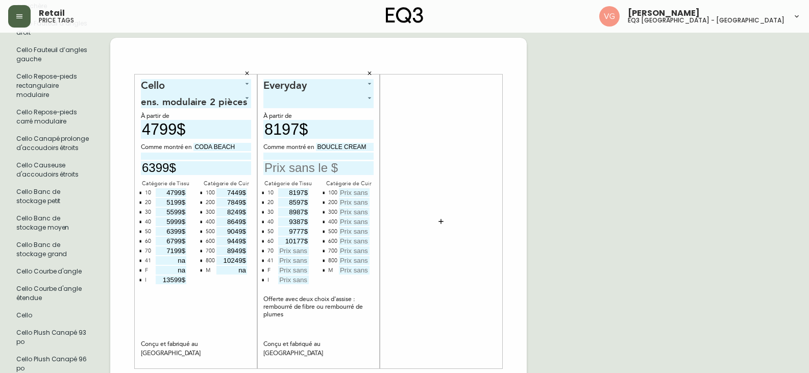
type input "10177$"
click at [295, 251] on input "text" at bounding box center [293, 251] width 31 height 9
type input "10577$"
click at [291, 263] on input "text" at bounding box center [293, 260] width 31 height 9
click at [305, 271] on input "text" at bounding box center [293, 270] width 31 height 9
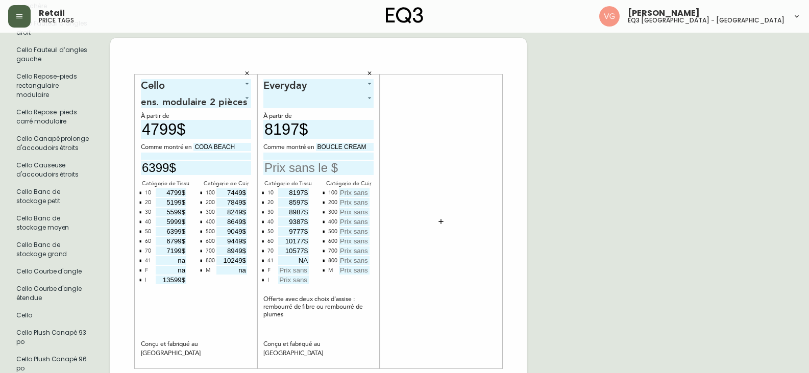
click at [306, 261] on input "NA" at bounding box center [293, 260] width 31 height 9
type input "N"
type input "na"
click at [300, 274] on input "text" at bounding box center [293, 270] width 31 height 9
type input "na"
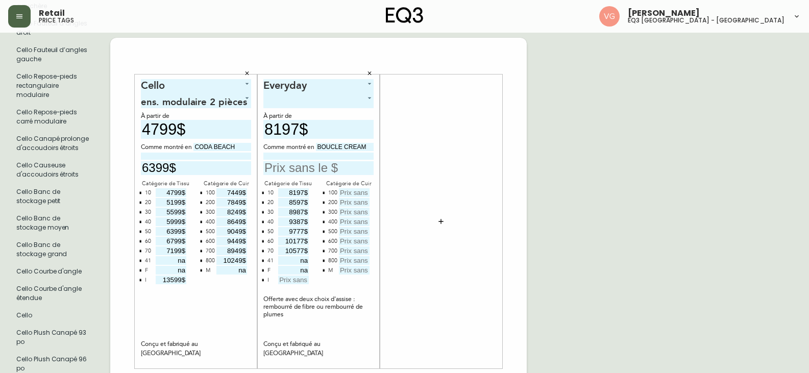
click at [299, 281] on input "text" at bounding box center [293, 280] width 31 height 9
click at [351, 192] on input "text" at bounding box center [354, 192] width 31 height 9
click at [346, 191] on input "text" at bounding box center [354, 192] width 31 height 9
type input "12292$"
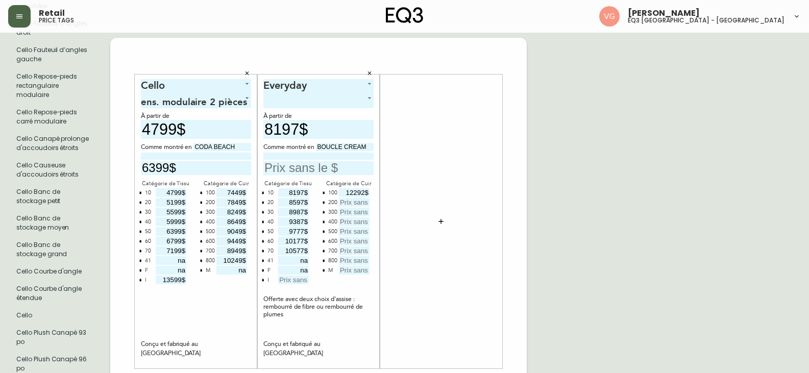
click at [350, 204] on input "text" at bounding box center [354, 202] width 31 height 9
drag, startPoint x: 346, startPoint y: 190, endPoint x: 389, endPoint y: 192, distance: 43.9
click at [363, 203] on input "text" at bounding box center [354, 202] width 31 height 9
type input "12292$"
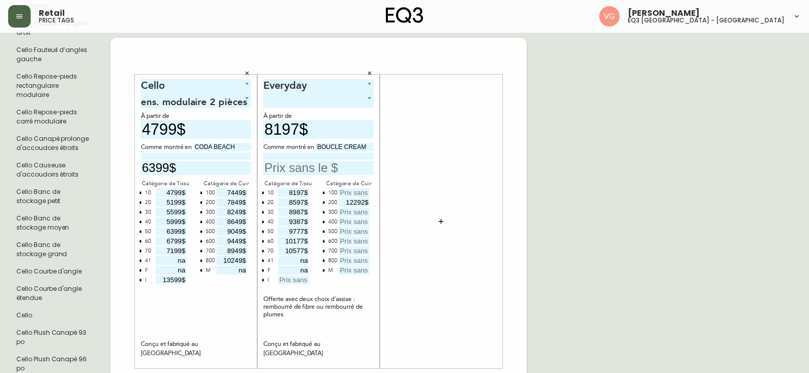
click at [351, 213] on input "text" at bounding box center [354, 212] width 31 height 9
drag, startPoint x: 785, startPoint y: 235, endPoint x: 777, endPoint y: 236, distance: 8.2
click at [357, 212] on input "text" at bounding box center [354, 212] width 31 height 9
type input "12887$"
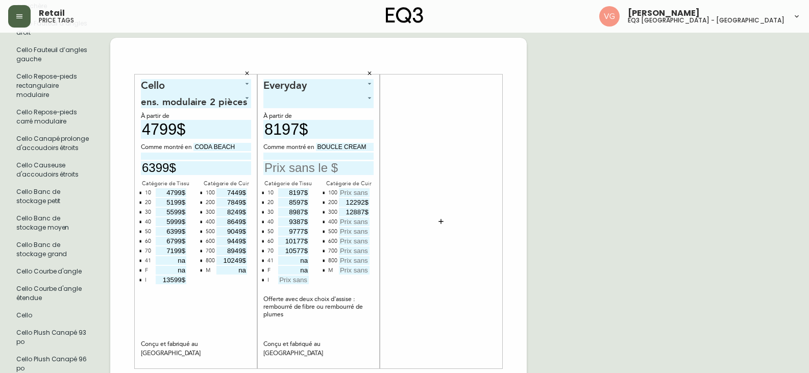
click at [354, 224] on input "text" at bounding box center [354, 221] width 31 height 9
click at [356, 222] on input "text" at bounding box center [354, 221] width 31 height 9
click at [351, 234] on input "text" at bounding box center [354, 231] width 31 height 9
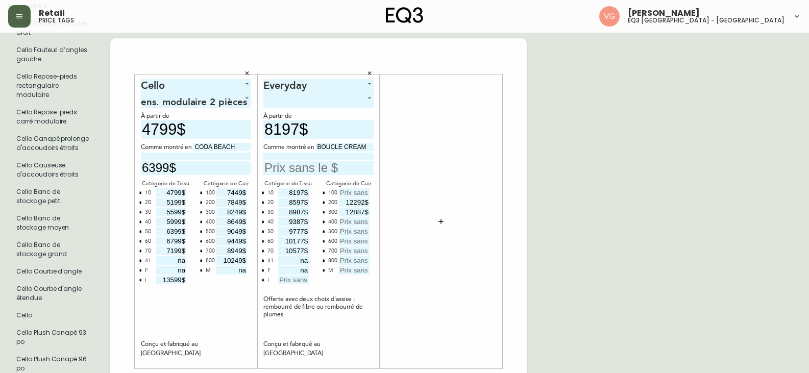
click at [348, 240] on input "text" at bounding box center [354, 241] width 31 height 9
type input "14072$"
click at [352, 230] on input "text" at bounding box center [354, 231] width 31 height 9
click at [347, 224] on input "text" at bounding box center [354, 221] width 31 height 9
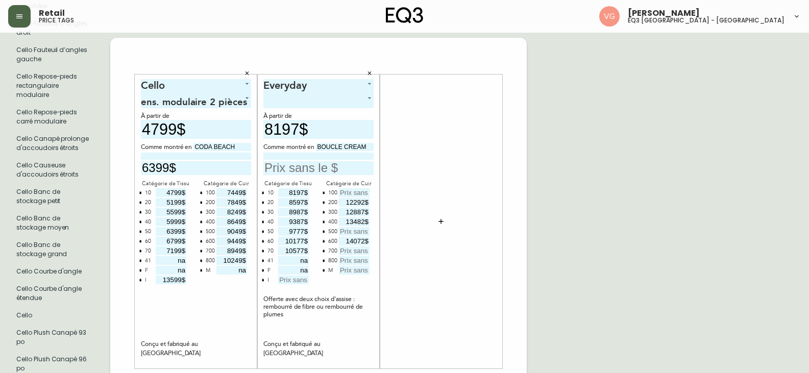
type input "13482$"
click at [364, 229] on input "text" at bounding box center [354, 231] width 31 height 9
type input "14077$"
click at [356, 241] on input "14072$" at bounding box center [354, 241] width 31 height 9
click at [349, 249] on input "text" at bounding box center [354, 251] width 31 height 9
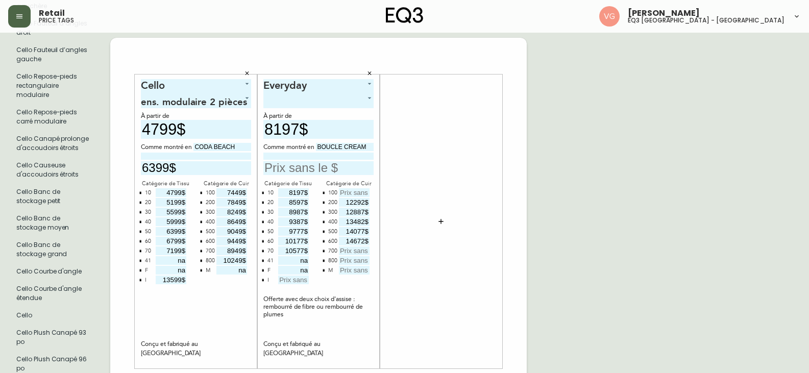
click at [364, 219] on input "13482$" at bounding box center [354, 221] width 31 height 9
drag, startPoint x: 347, startPoint y: 242, endPoint x: 379, endPoint y: 242, distance: 32.2
click at [379, 242] on div "Everyday 9 ​ À partir de 8197$ Comme montré en BOUCLE CREAM Catégorie de Tissu …" at bounding box center [318, 222] width 123 height 294
type input "14072$"
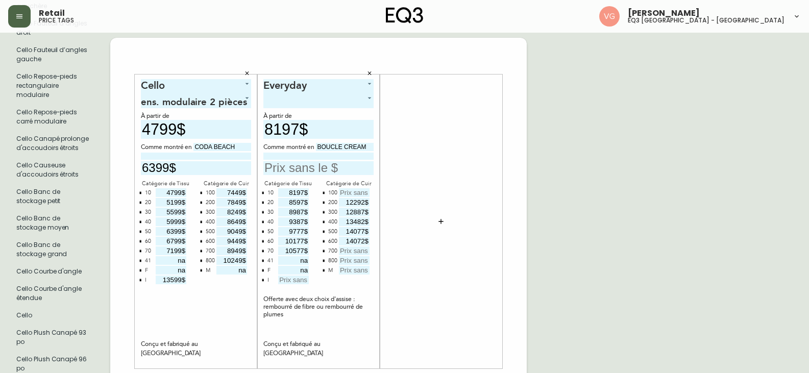
drag, startPoint x: 345, startPoint y: 233, endPoint x: 383, endPoint y: 231, distance: 38.8
drag, startPoint x: 346, startPoint y: 220, endPoint x: 387, endPoint y: 212, distance: 42.1
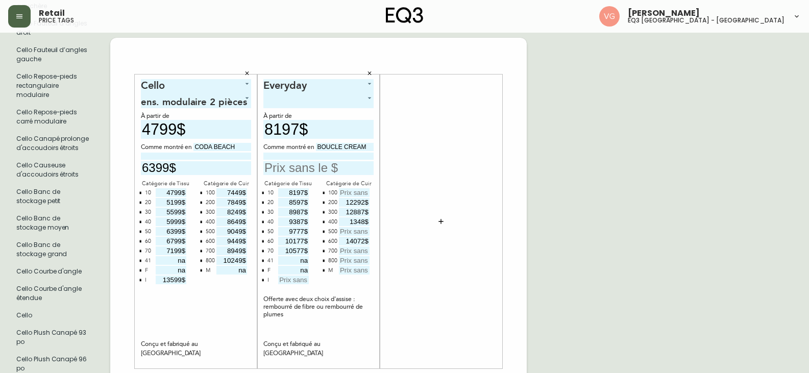
type input "13482$"
click at [357, 229] on input "text" at bounding box center [354, 231] width 31 height 9
type input "14077$"
click at [357, 241] on input "14072$" at bounding box center [354, 241] width 31 height 9
type input "14672$"
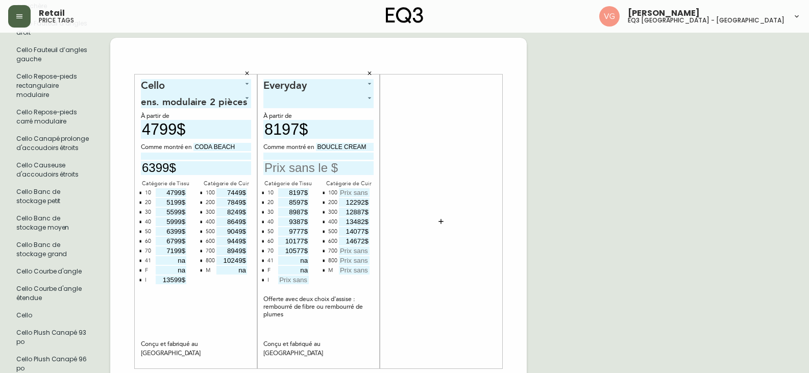
click at [353, 254] on input "text" at bounding box center [354, 251] width 31 height 9
type input "15267$"
click at [363, 259] on input "text" at bounding box center [354, 260] width 31 height 9
type input "15862$"
click at [402, 266] on div at bounding box center [441, 221] width 110 height 284
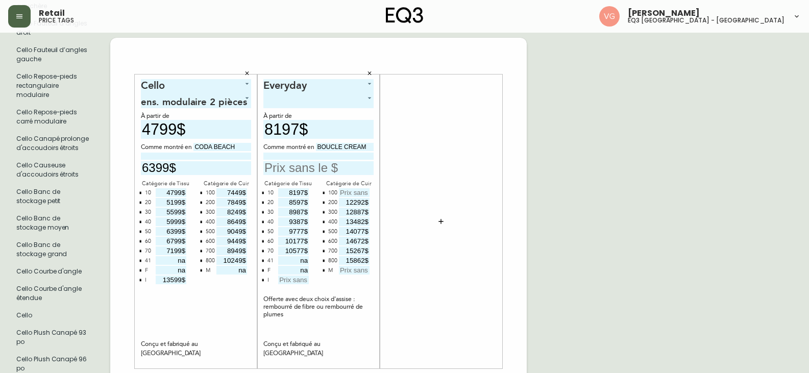
click at [364, 267] on input "text" at bounding box center [354, 270] width 31 height 9
click at [458, 264] on div at bounding box center [441, 221] width 110 height 284
click at [367, 269] on input "NA" at bounding box center [354, 270] width 31 height 9
type input "N"
type input "na"
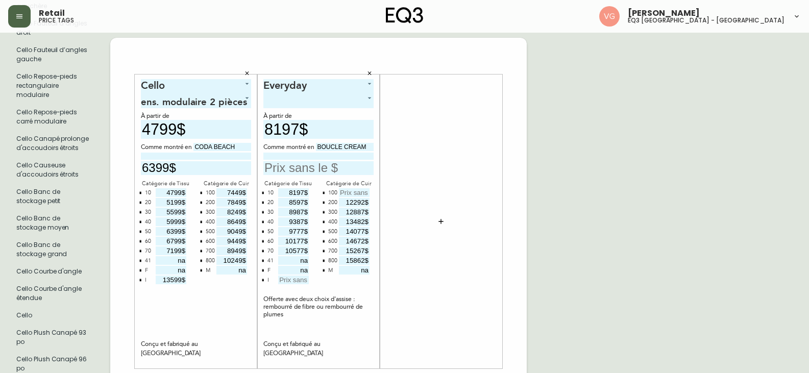
click at [334, 165] on input "text" at bounding box center [318, 168] width 110 height 14
click at [298, 195] on input "8197$" at bounding box center [293, 192] width 31 height 9
click at [279, 166] on input "10177$" at bounding box center [318, 168] width 110 height 14
click at [303, 252] on input "10577$" at bounding box center [293, 251] width 31 height 9
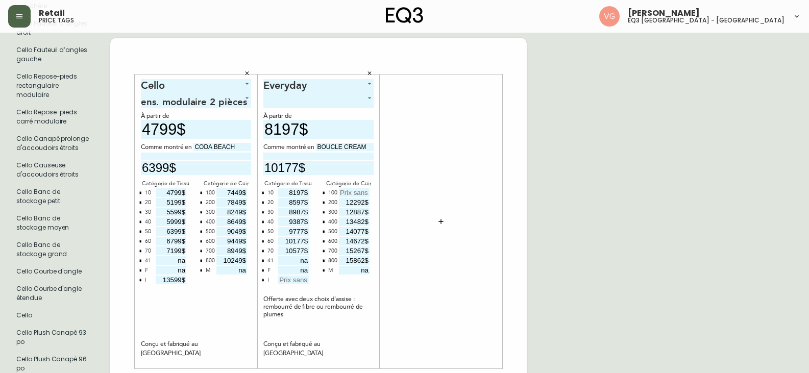
click at [286, 163] on input "10177$" at bounding box center [318, 168] width 110 height 14
type input "10577$"
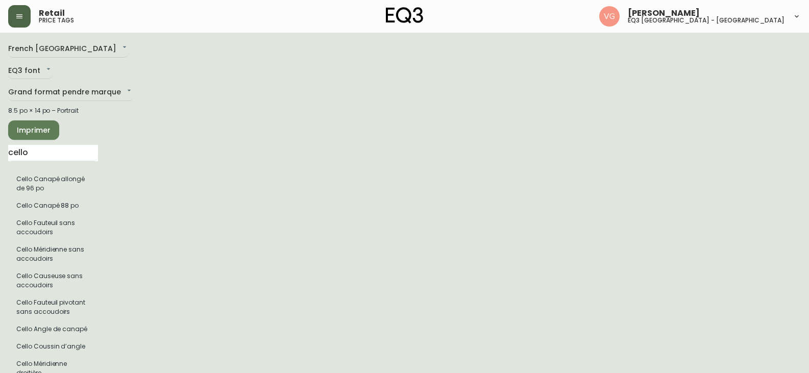
click at [25, 131] on span "Imprimer" at bounding box center [33, 130] width 35 height 13
